Goal: Transaction & Acquisition: Purchase product/service

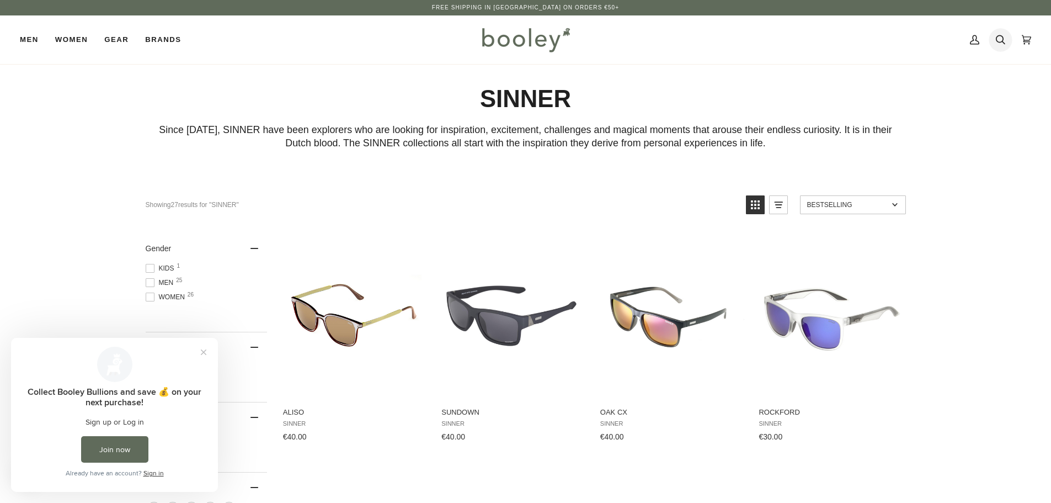
click at [999, 39] on icon at bounding box center [1000, 39] width 9 height 17
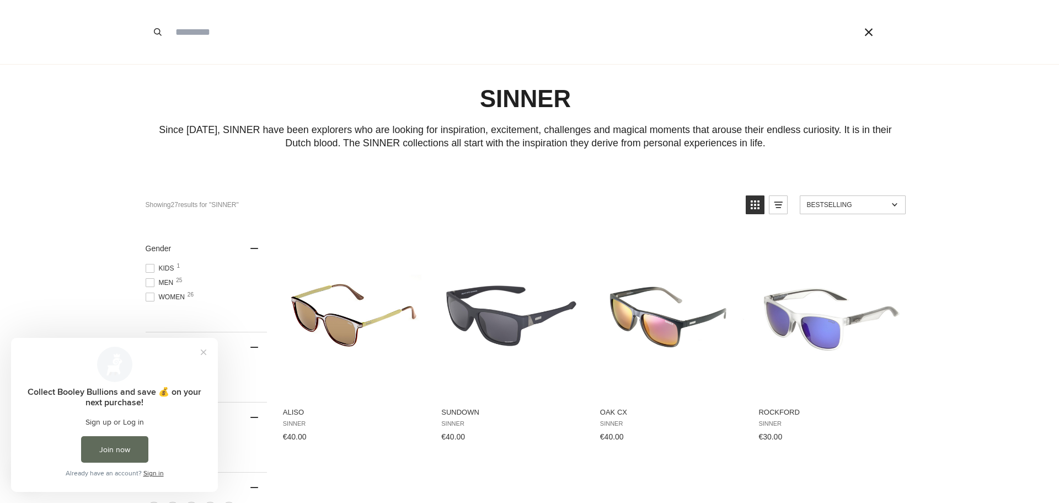
drag, startPoint x: 216, startPoint y: 39, endPoint x: 219, endPoint y: 51, distance: 12.0
click at [216, 40] on input "Search our store" at bounding box center [499, 32] width 659 height 64
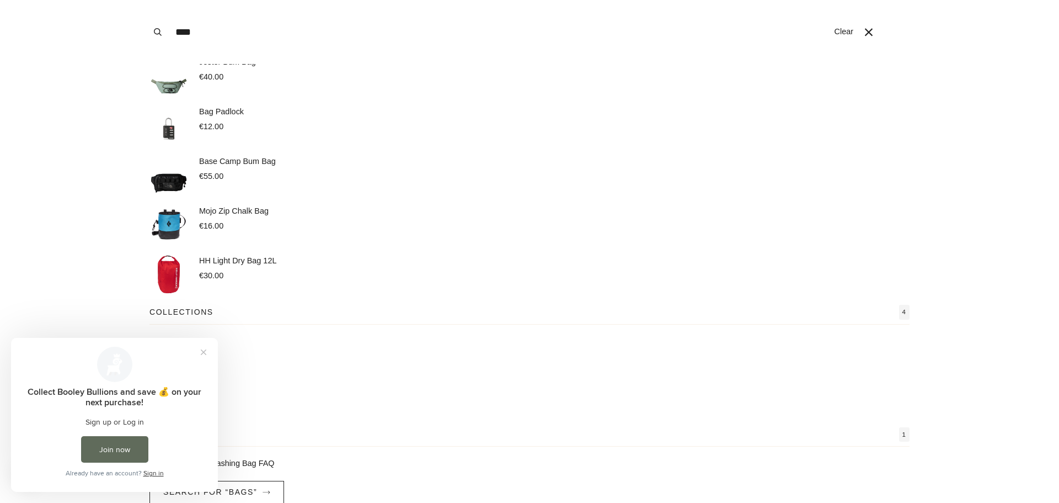
scroll to position [55, 0]
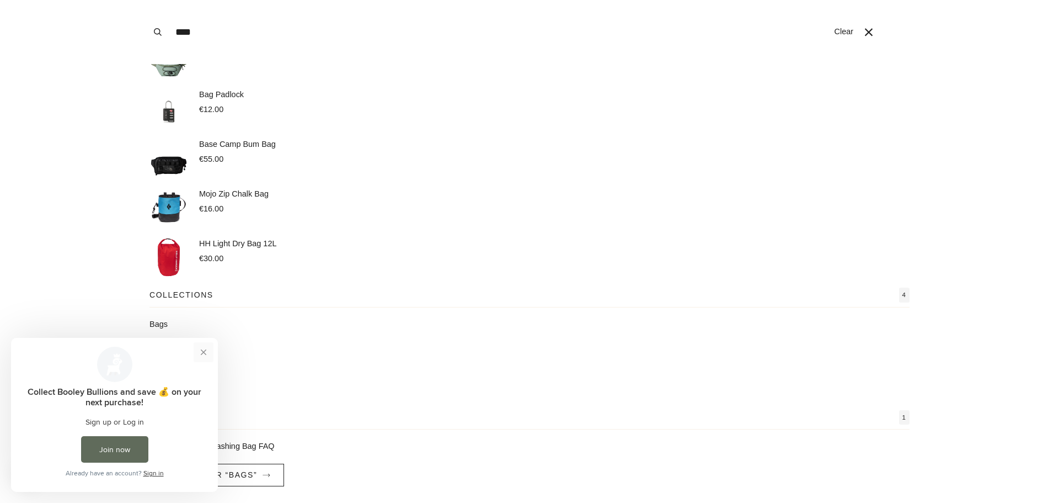
type input "****"
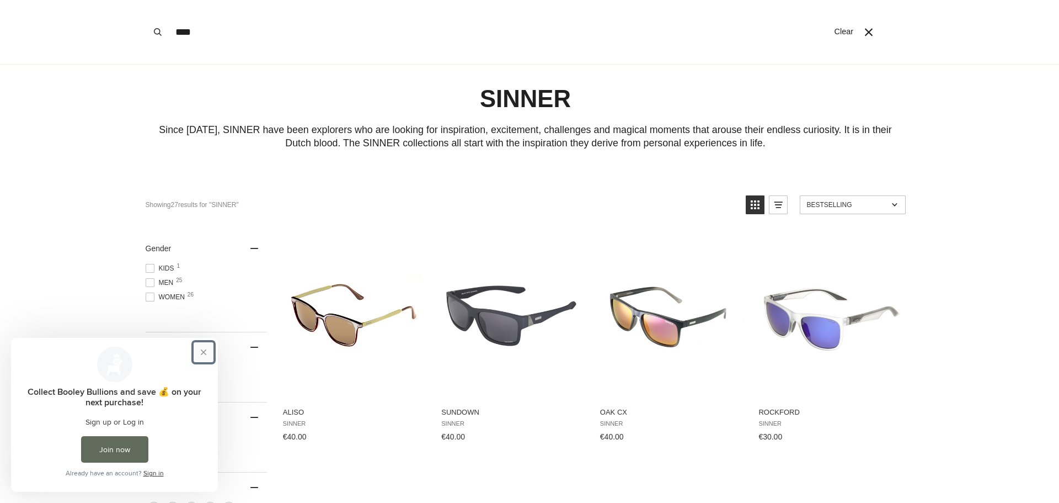
click at [203, 354] on button "Close prompt" at bounding box center [204, 352] width 20 height 20
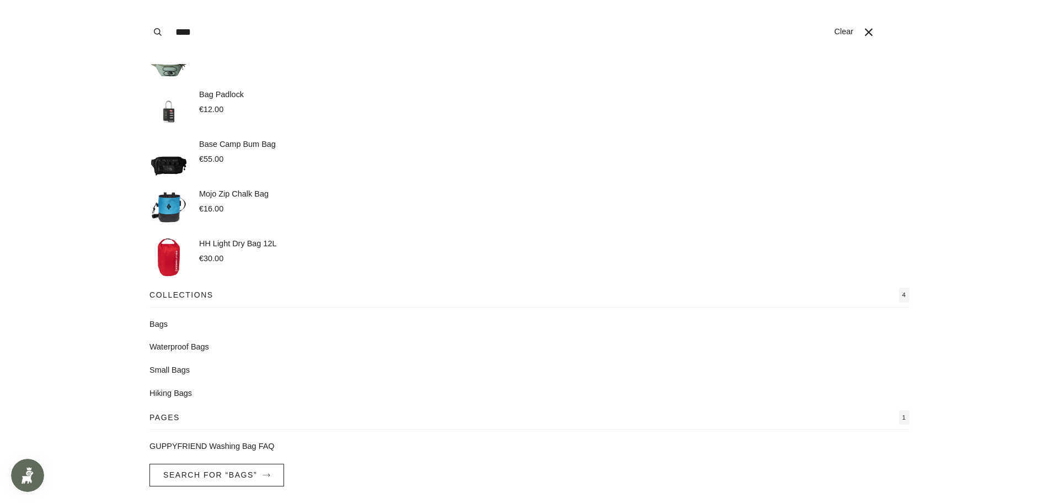
click at [279, 35] on input "****" at bounding box center [499, 32] width 659 height 64
click at [172, 71] on img "Products" at bounding box center [168, 58] width 39 height 39
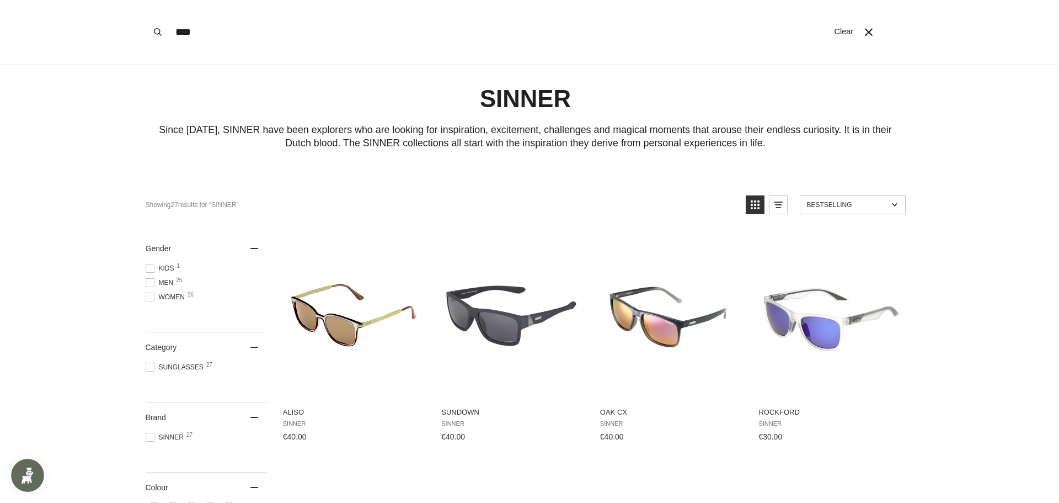
click at [166, 30] on button "Search" at bounding box center [158, 32] width 24 height 64
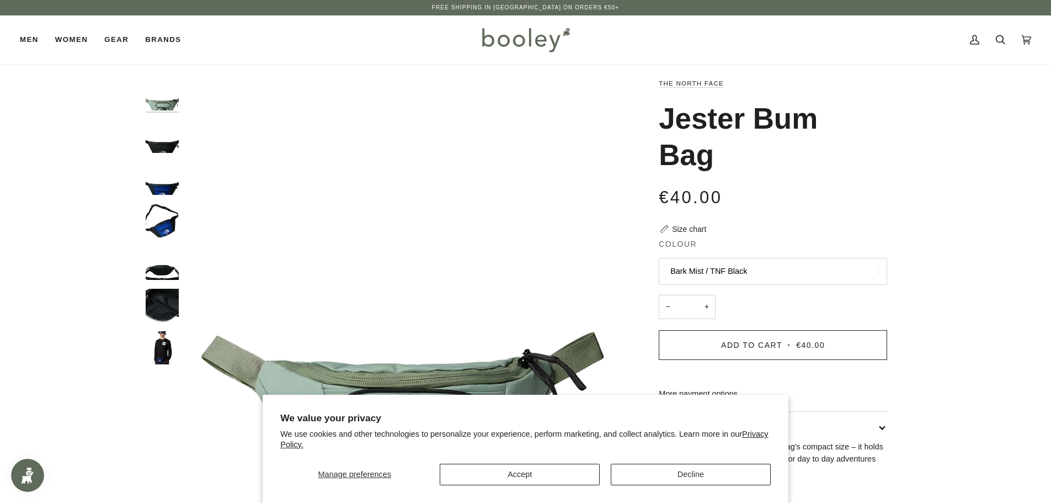
click at [171, 229] on img "The North Face Jester Bum Bag TNF Blue / TNF Black / Silver Reflective - Booley…" at bounding box center [162, 220] width 33 height 33
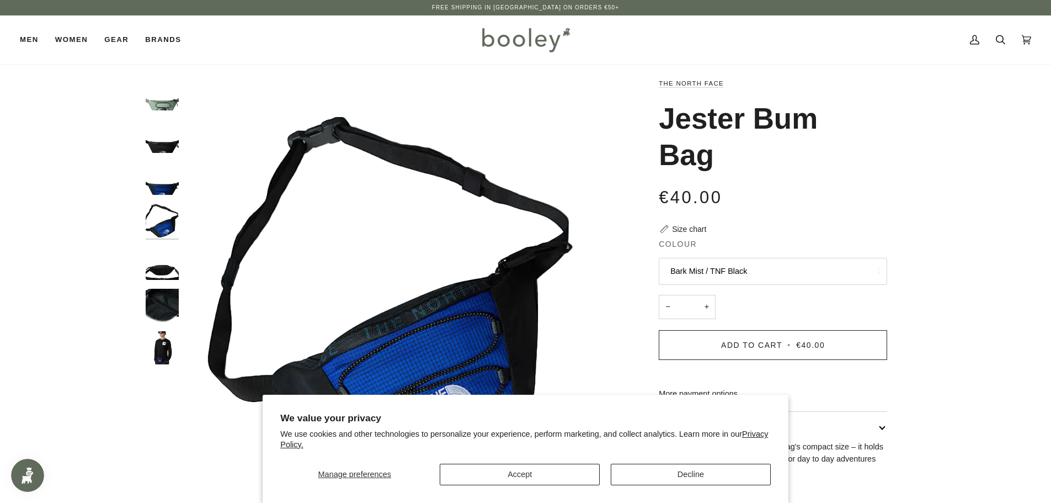
click at [154, 148] on img "The North Face Jester Bum Bag Asphalt Grey / TNF Black - Booley Galway" at bounding box center [162, 136] width 33 height 33
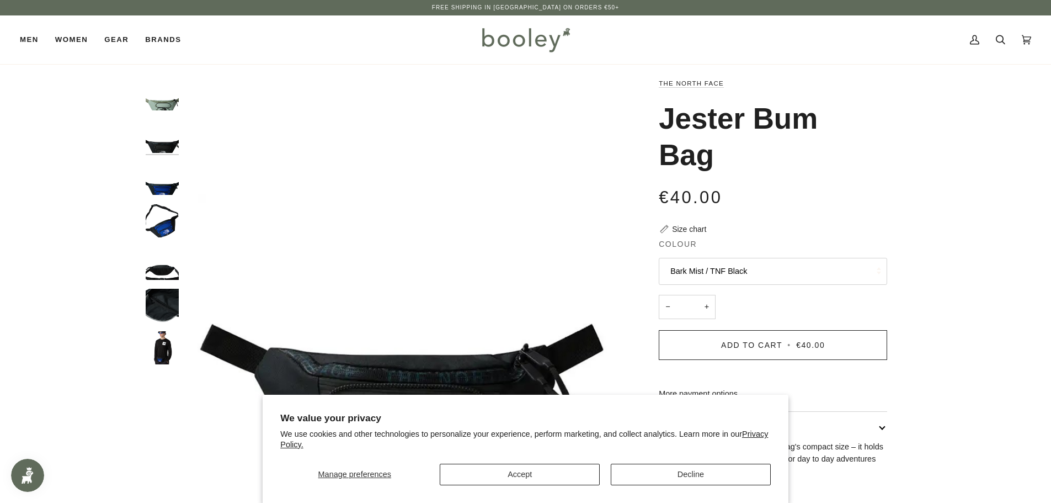
click at [166, 109] on img "The North Face Jester Bum Bag Bark Mist / TNF Black - Booley Galway" at bounding box center [162, 93] width 33 height 33
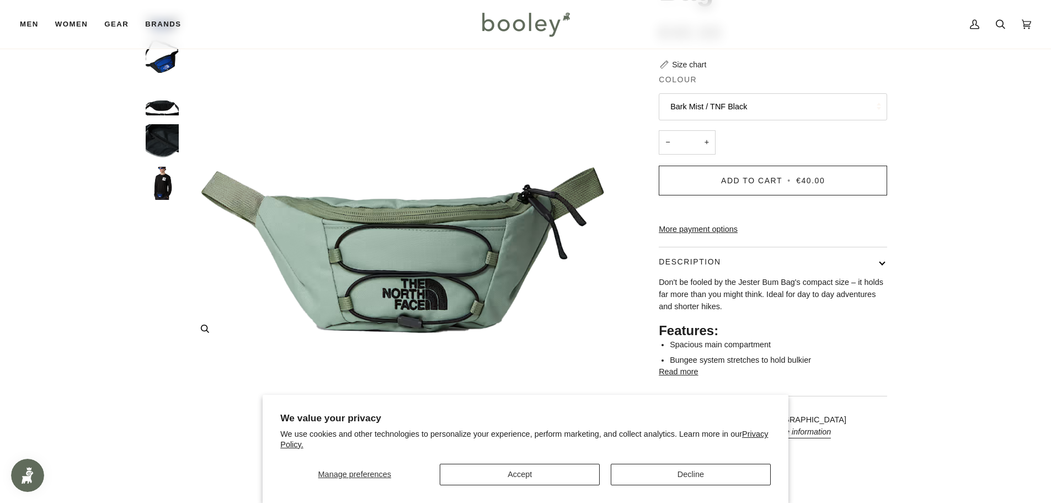
scroll to position [165, 0]
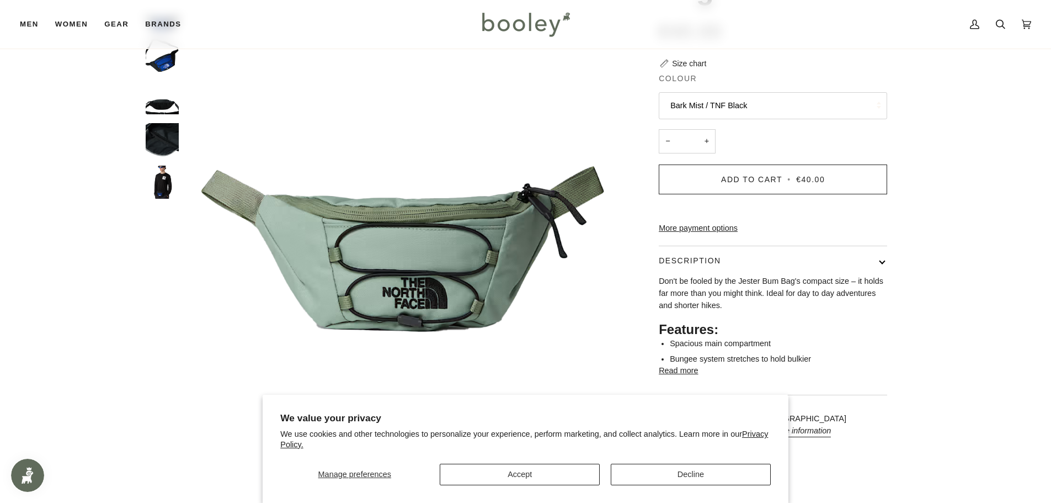
click at [159, 188] on img "The North Face Jester Bum Bag TNF Blue / TNF Black / Silver Reflective - Booley…" at bounding box center [162, 181] width 33 height 33
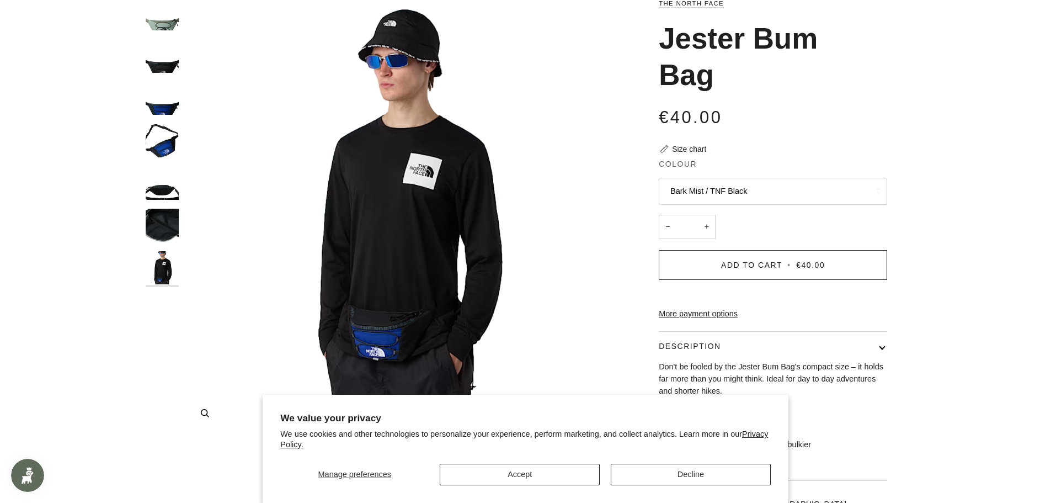
scroll to position [0, 0]
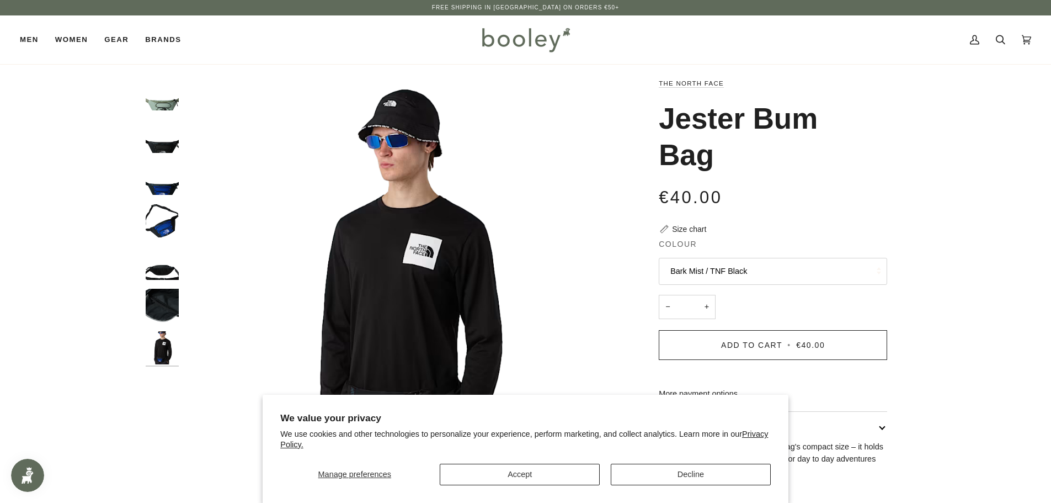
click at [173, 107] on img "The North Face Jester Bum Bag Bark Mist / TNF Black - Booley Galway" at bounding box center [162, 93] width 33 height 33
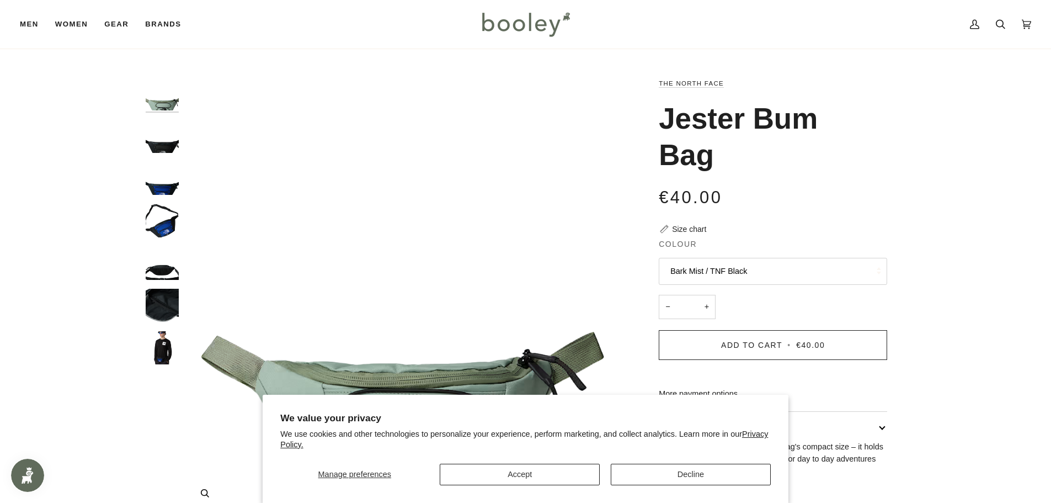
scroll to position [221, 0]
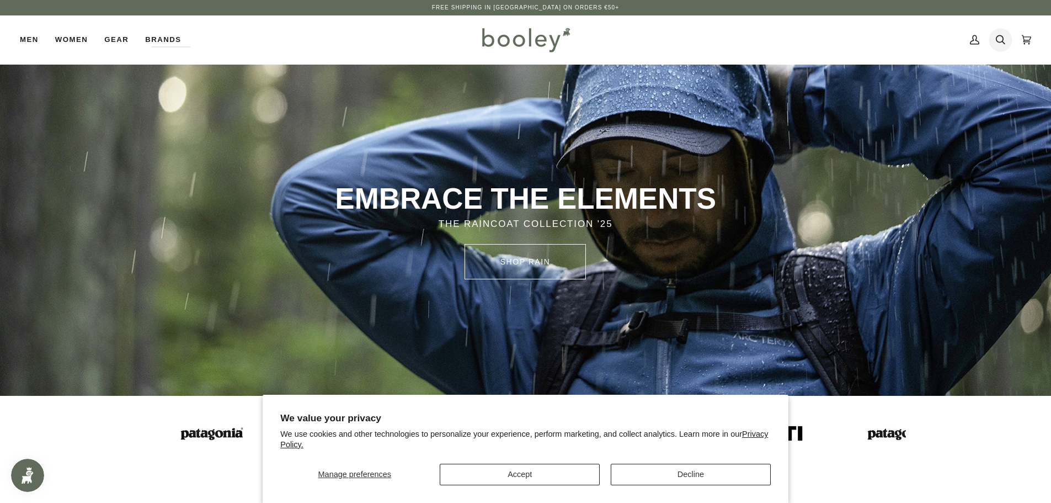
click at [997, 40] on icon at bounding box center [1000, 39] width 9 height 17
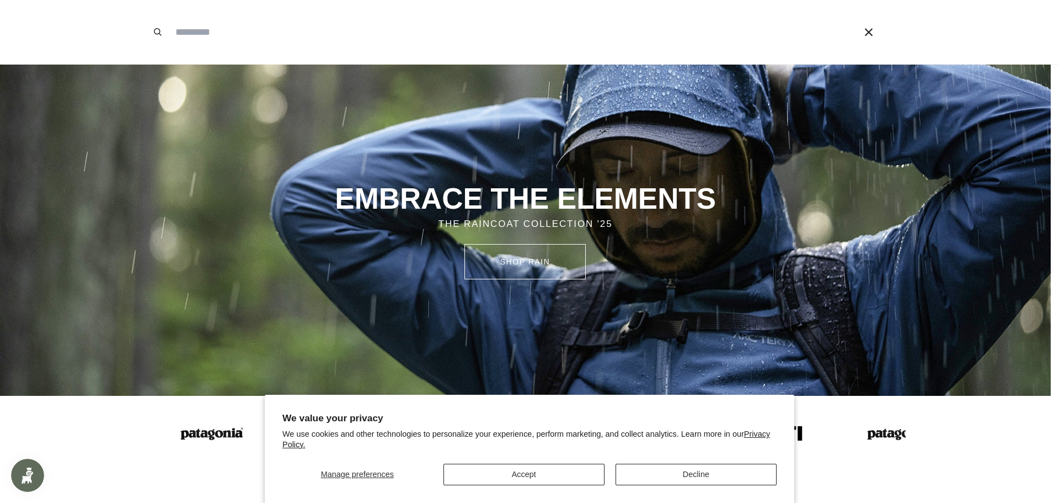
click at [209, 40] on input "Search our store" at bounding box center [499, 32] width 659 height 64
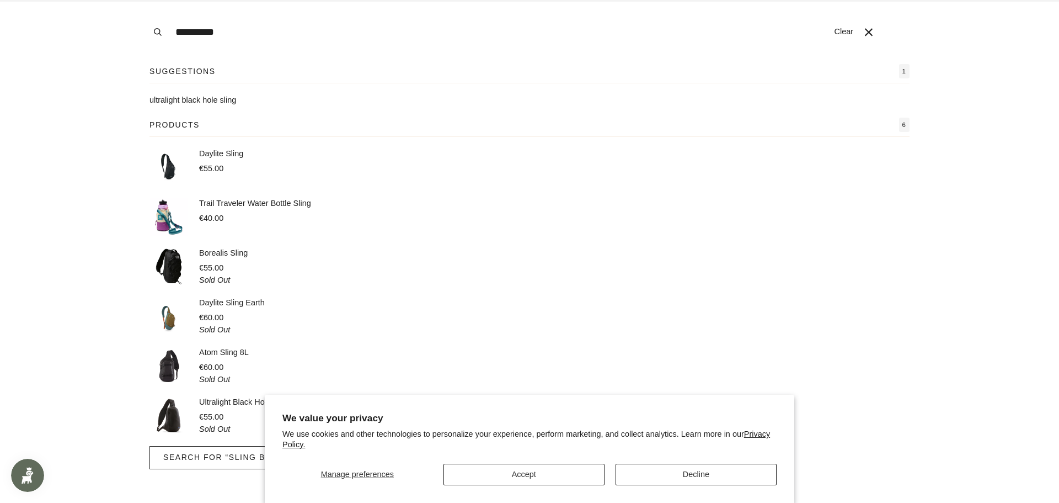
type input "**********"
click at [146, 0] on button "Search" at bounding box center [158, 32] width 24 height 64
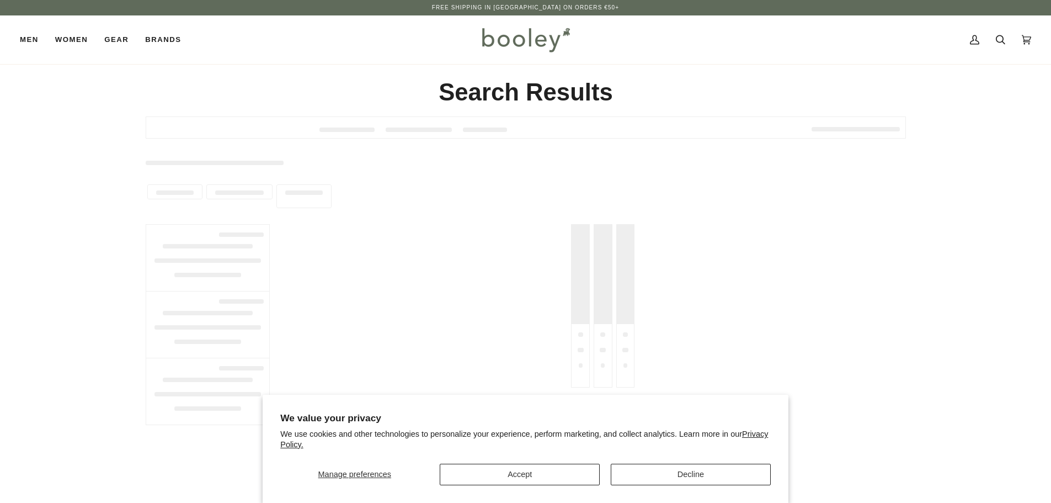
type input "**********"
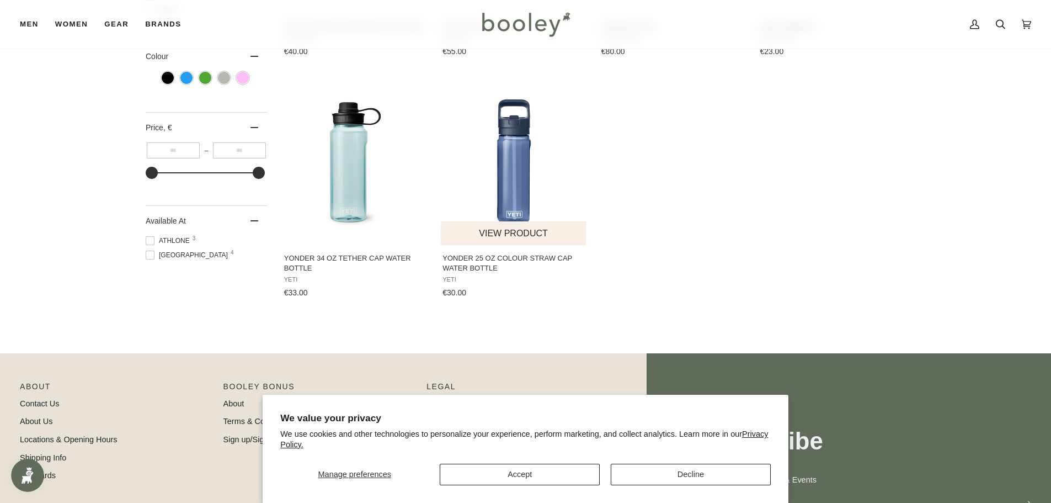
scroll to position [146, 0]
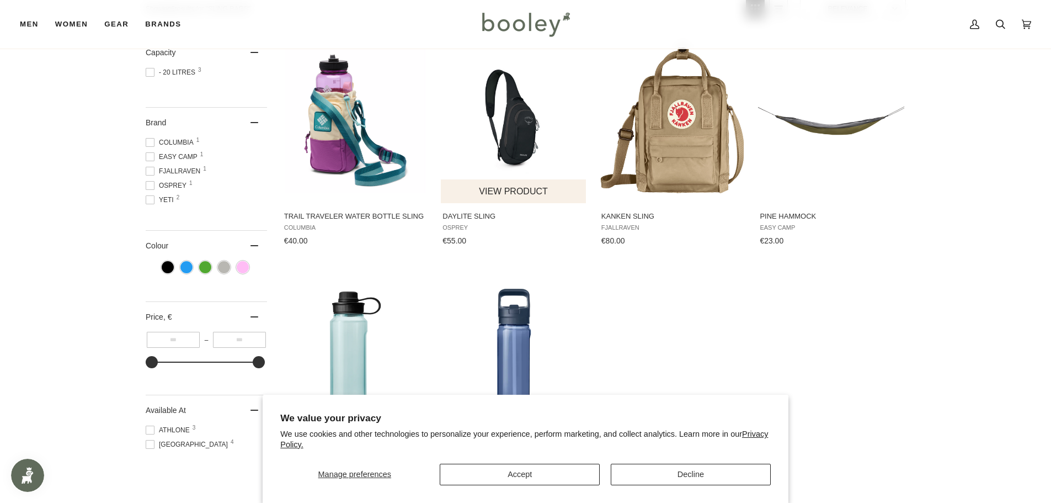
click at [500, 147] on img "Daylite Sling" at bounding box center [514, 120] width 146 height 146
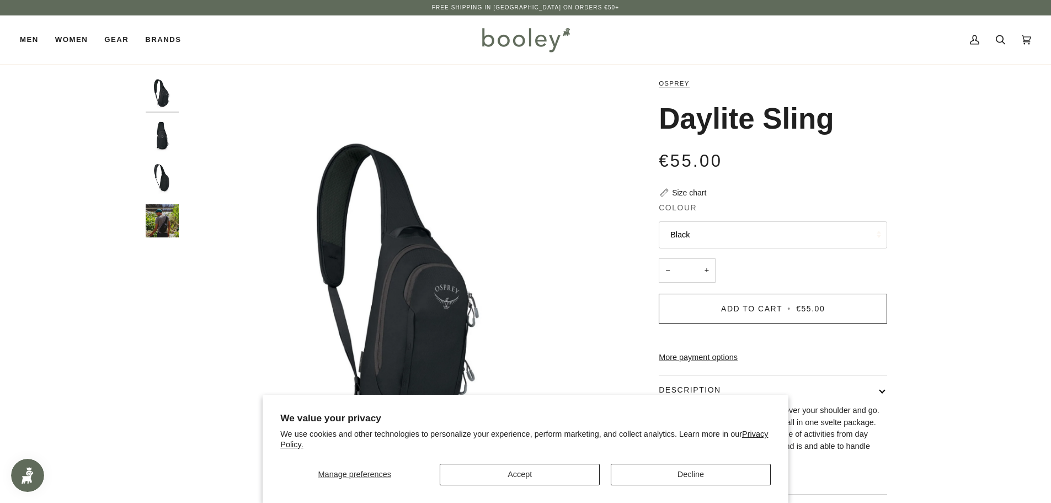
click at [159, 223] on img "Osprey Daylite Sling 5L Black - Booley Galway" at bounding box center [162, 220] width 33 height 33
